Goal: Task Accomplishment & Management: Use online tool/utility

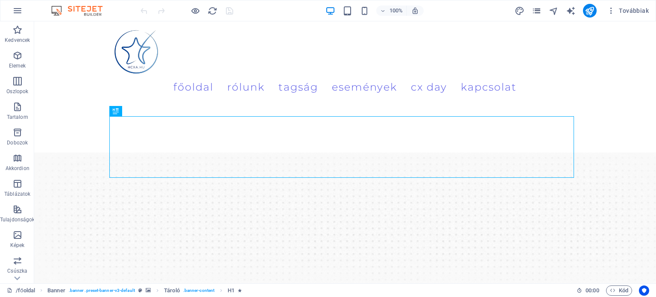
click at [535, 11] on icon "pages" at bounding box center [536, 11] width 10 height 10
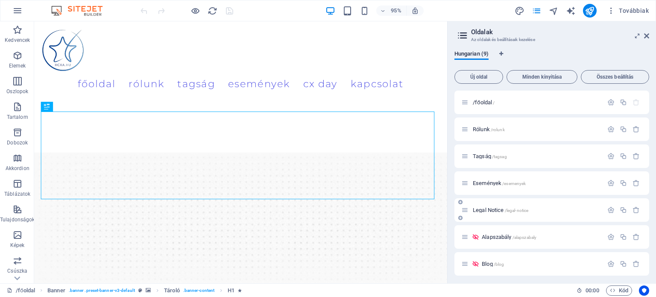
scroll to position [56, 0]
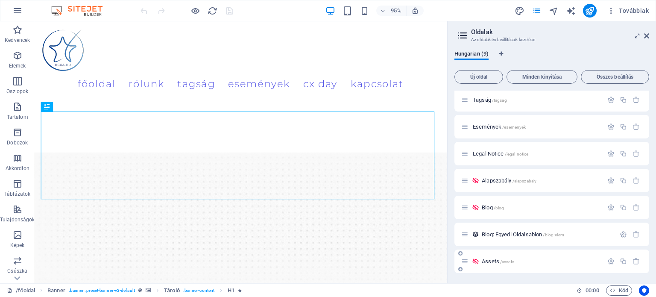
click at [497, 261] on span "Assets /assets" at bounding box center [497, 261] width 32 height 6
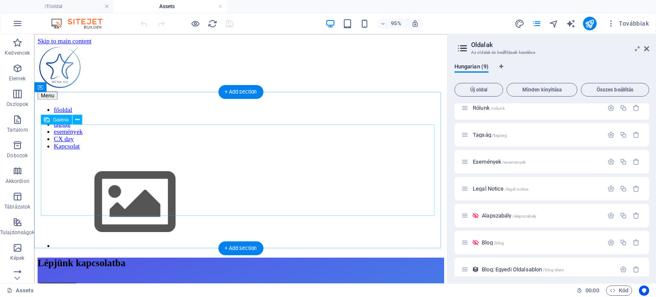
scroll to position [0, 0]
click at [110, 168] on img at bounding box center [140, 211] width 171 height 96
click at [109, 168] on img at bounding box center [140, 211] width 171 height 96
select select "4"
select select "%"
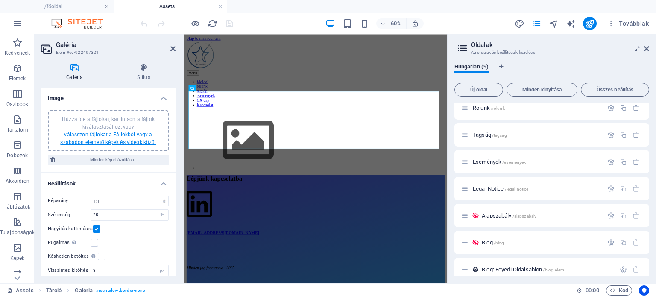
click at [103, 140] on link "válasszon fájlokat a Fájlokból vagy a szabadon elérhető képek és videók közül" at bounding box center [108, 138] width 96 height 14
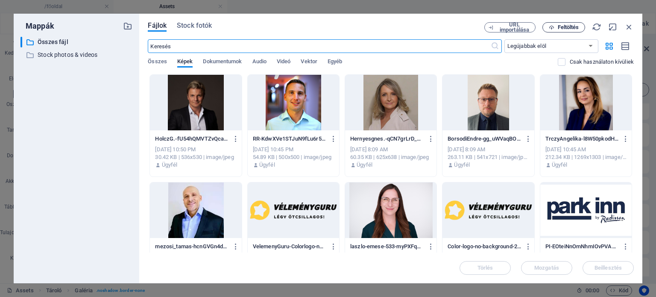
click at [557, 29] on span "Feltöltés" at bounding box center [567, 27] width 21 height 5
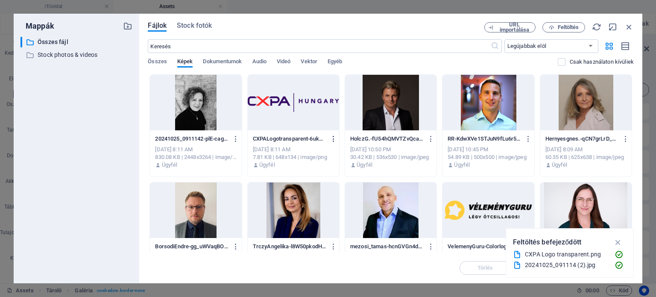
click at [335, 138] on icon "button" at bounding box center [333, 139] width 8 height 8
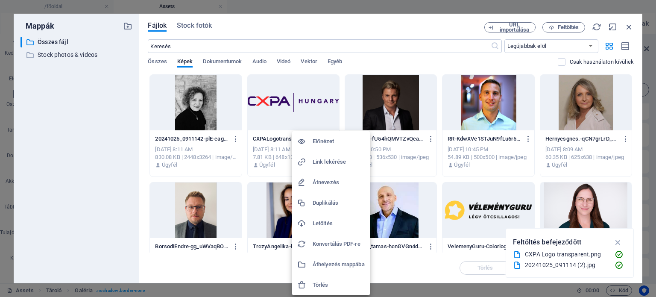
click at [335, 158] on h6 "Link lekérése" at bounding box center [338, 162] width 52 height 10
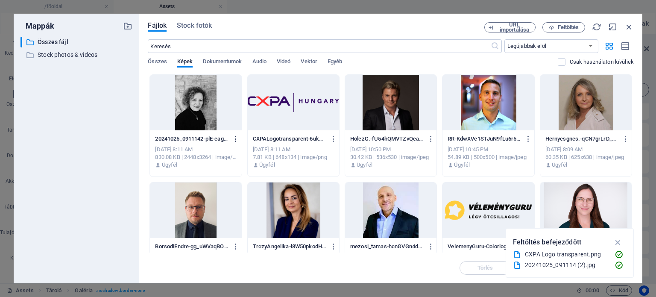
click at [237, 137] on icon "button" at bounding box center [236, 139] width 8 height 8
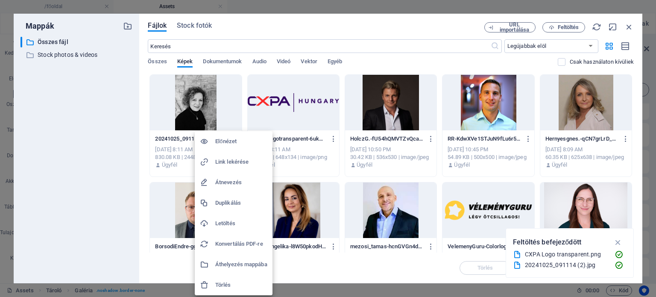
click at [235, 161] on h6 "Link lekérése" at bounding box center [241, 162] width 52 height 10
